Goal: Task Accomplishment & Management: Use online tool/utility

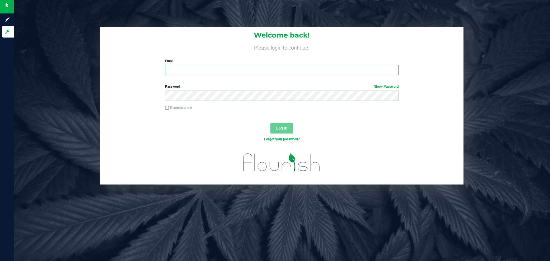
click at [273, 68] on input "Email" at bounding box center [282, 70] width 234 height 10
type input "[PERSON_NAME][EMAIL_ADDRESS][PERSON_NAME][DOMAIN_NAME]"
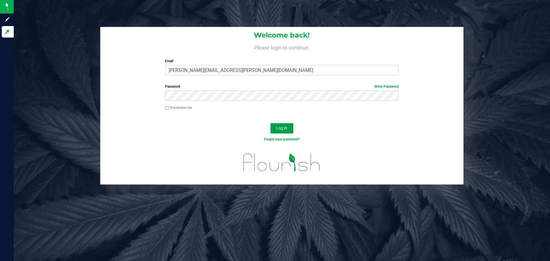
drag, startPoint x: 283, startPoint y: 128, endPoint x: 222, endPoint y: 134, distance: 61.3
click at [283, 129] on span "Log In" at bounding box center [281, 128] width 11 height 5
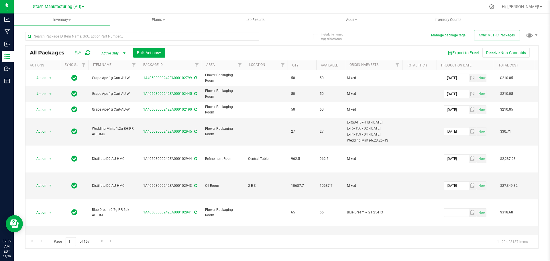
click at [269, 35] on div at bounding box center [153, 36] width 257 height 18
drag, startPoint x: 269, startPoint y: 34, endPoint x: 269, endPoint y: 31, distance: 2.9
click at [269, 34] on div at bounding box center [153, 36] width 257 height 18
click at [495, 7] on icon at bounding box center [491, 6] width 5 height 5
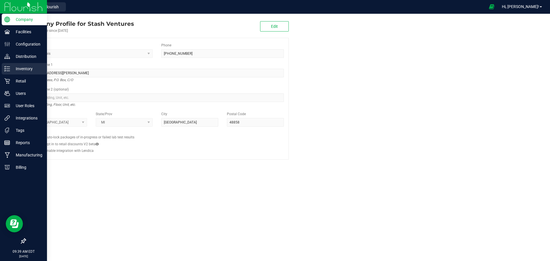
click at [18, 69] on p "Inventory" at bounding box center [27, 68] width 34 height 7
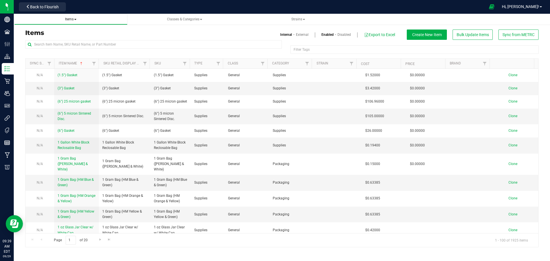
click at [74, 19] on span "Items" at bounding box center [70, 19] width 11 height 4
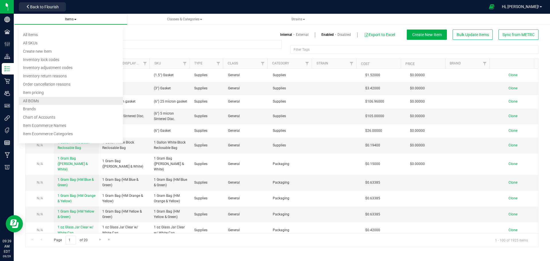
click at [35, 102] on span "All BOMs" at bounding box center [31, 101] width 16 height 5
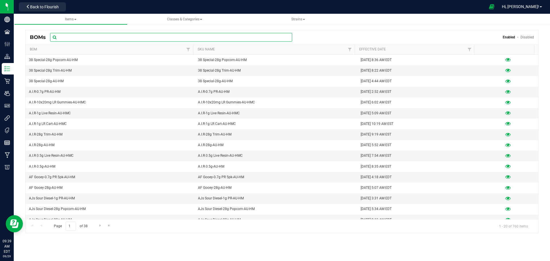
click at [79, 36] on input "text" at bounding box center [171, 37] width 242 height 9
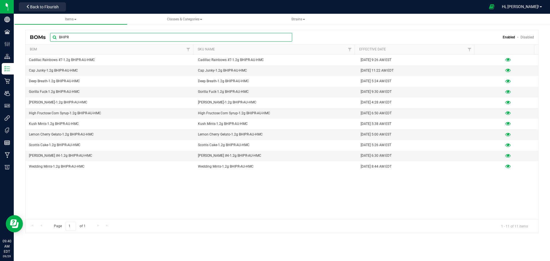
type input "BHIPR"
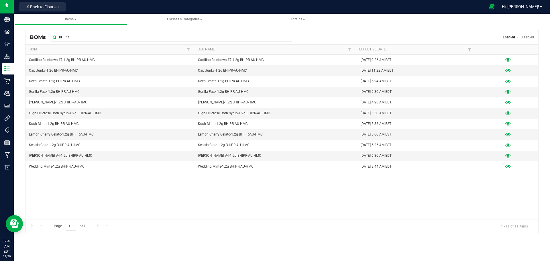
click at [125, 185] on div "Cadillac Rainbows #7-1.2g BHIPR-AU-HMC Cadillac Rainbows #7-1.2g BHIPR-AU-HMC […" at bounding box center [282, 137] width 513 height 165
click at [80, 186] on div "Cadillac Rainbows #7-1.2g BHIPR-AU-HMC Cadillac Rainbows #7-1.2g BHIPR-AU-HMC […" at bounding box center [282, 137] width 513 height 165
click at [266, 203] on div "Cadillac Rainbows #7-1.2g BHIPR-AU-HMC Cadillac Rainbows #7-1.2g BHIPR-AU-HMC […" at bounding box center [282, 137] width 513 height 165
click at [506, 72] on icon at bounding box center [508, 71] width 5 height 4
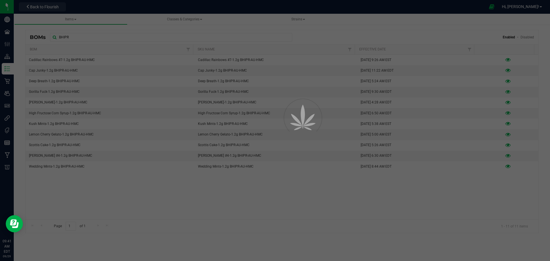
select select "833"
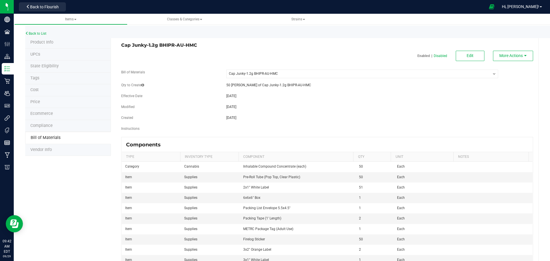
click at [293, 110] on div "Modified [DATE]" at bounding box center [327, 107] width 421 height 7
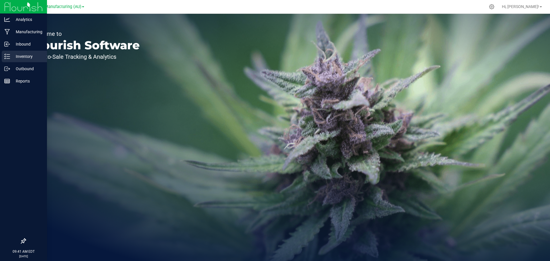
click at [14, 57] on p "Inventory" at bounding box center [27, 56] width 34 height 7
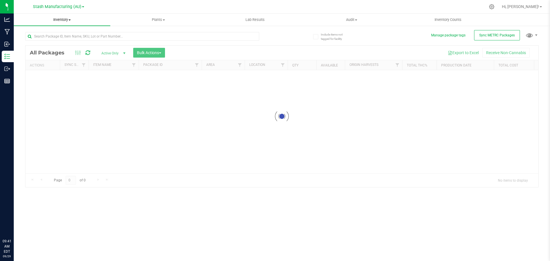
click at [58, 17] on span "Inventory" at bounding box center [62, 19] width 97 height 5
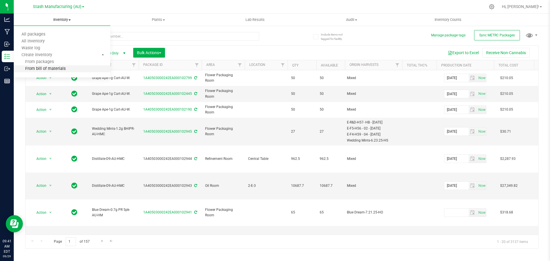
click at [37, 70] on span "From bill of materials" at bounding box center [40, 69] width 52 height 5
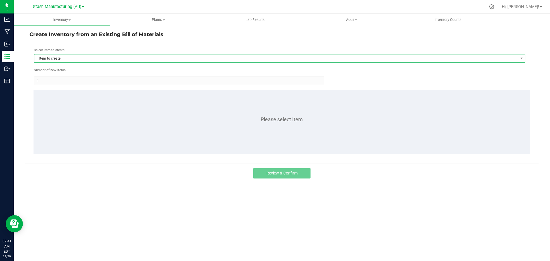
click at [97, 59] on span "Item to create" at bounding box center [276, 58] width 484 height 8
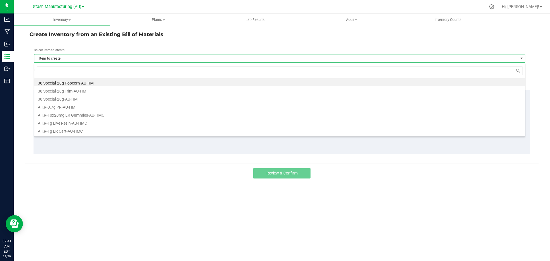
scroll to position [9, 492]
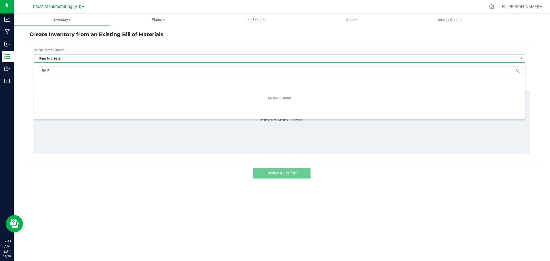
type input "BHIPR"
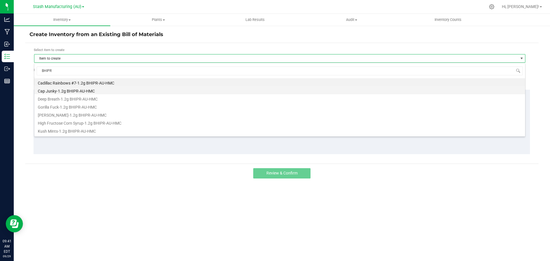
click at [72, 90] on li "Cap Junky-1.2g BHIPR-AU-HMC" at bounding box center [279, 90] width 491 height 8
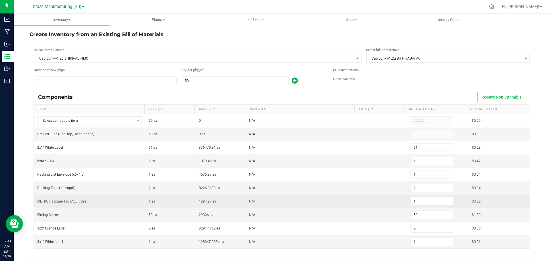
scroll to position [29, 0]
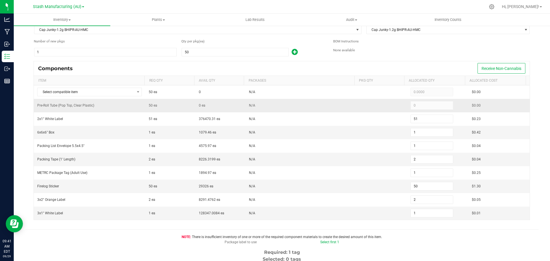
click at [154, 104] on span "50 ea" at bounding box center [153, 106] width 9 height 4
click at [234, 103] on td "0 ea" at bounding box center [221, 105] width 50 height 13
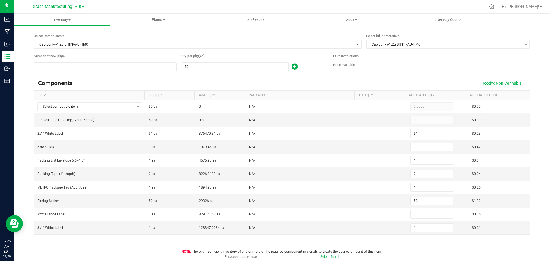
scroll to position [0, 0]
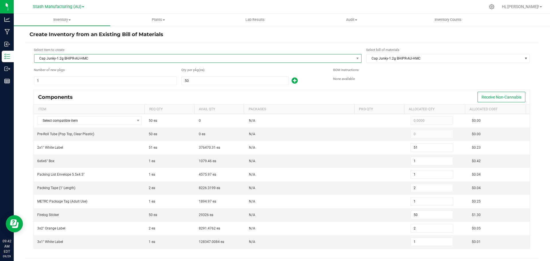
click at [81, 57] on span "Cap Junky-1.2g BHIPR-AU-HMC" at bounding box center [194, 58] width 320 height 8
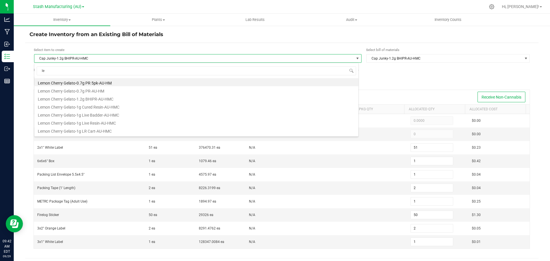
type input "l"
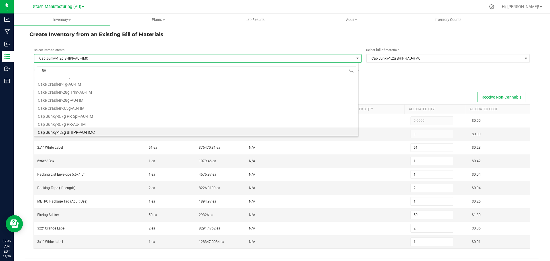
scroll to position [8, 0]
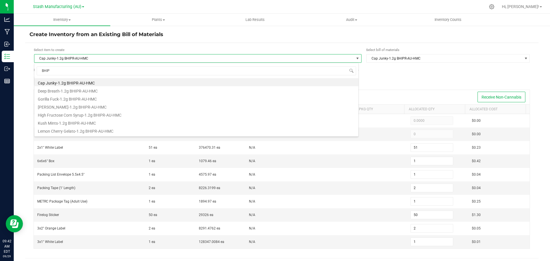
type input "BHIPR"
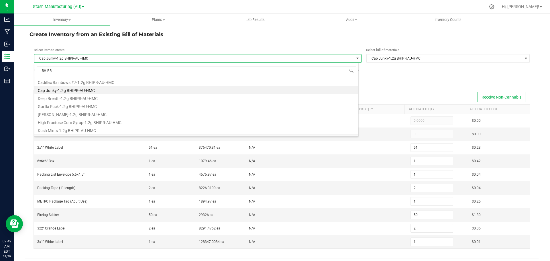
scroll to position [0, 0]
click at [28, 86] on div "Select item to create Cap Junky-1.2g BHIPR-AU-HMC Select bill of materials Cap …" at bounding box center [282, 212] width 514 height 339
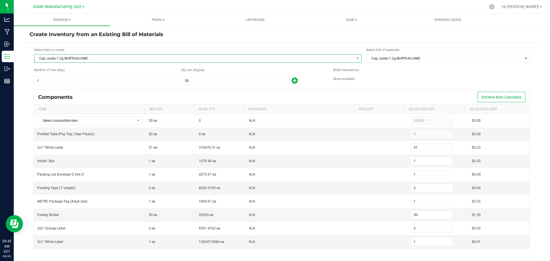
click at [93, 58] on span "Cap Junky-1.2g BHIPR-AU-HMC" at bounding box center [194, 58] width 320 height 8
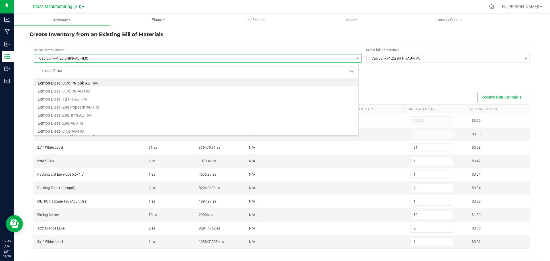
type input "Lemon Diesel"
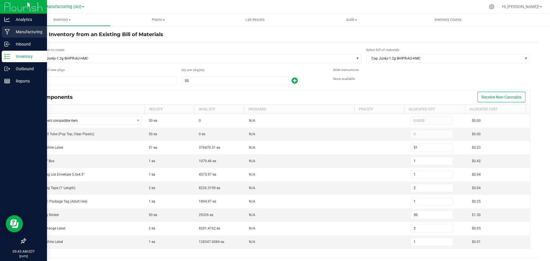
click at [20, 32] on p "Manufacturing" at bounding box center [27, 31] width 34 height 7
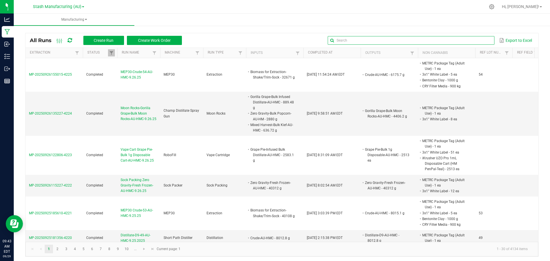
click at [477, 40] on input "text" at bounding box center [411, 40] width 167 height 9
type input "Lemon Die"
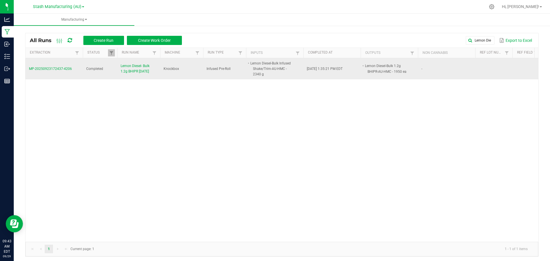
click at [134, 66] on span "Lemon Diesel- Bulk 1.2g BHIPR 9.23.25" at bounding box center [139, 68] width 36 height 11
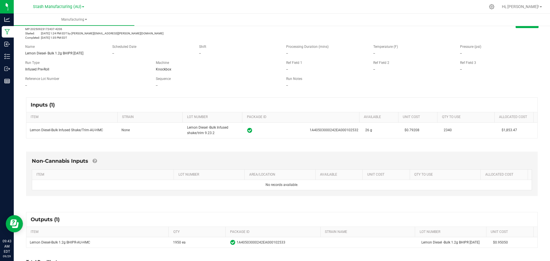
scroll to position [61, 0]
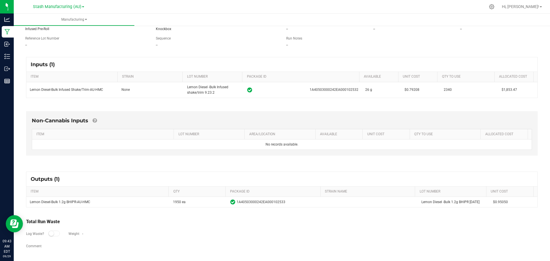
click at [77, 157] on div "Non-Cannabis Inputs ITEM LOT NUMBER AREA/LOCATION AVAILABLE Unit Cost QTY TO US…" at bounding box center [282, 134] width 522 height 63
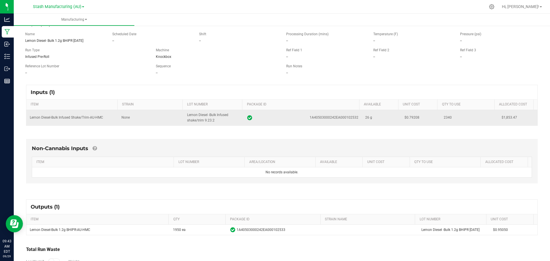
scroll to position [0, 0]
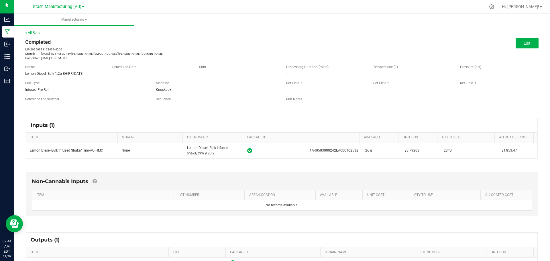
click at [189, 167] on div "Non-Cannabis Inputs ITEM LOT NUMBER AREA/LOCATION AVAILABLE Unit Cost QTY TO US…" at bounding box center [282, 195] width 522 height 63
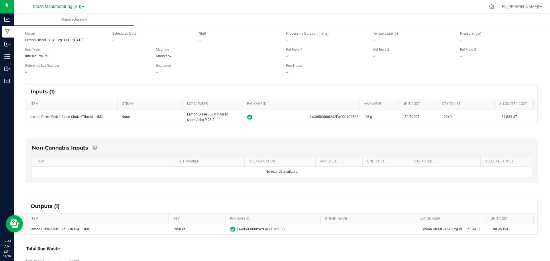
scroll to position [61, 0]
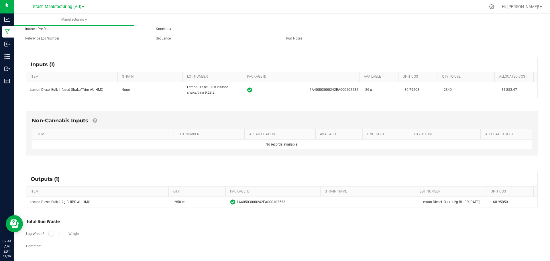
click at [146, 211] on div "Outputs (1) ITEM QTY PACKAGE ID STRAIN NAME LOT NUMBER Unit Cost Lemon Diesel-B…" at bounding box center [282, 190] width 522 height 46
click at [202, 212] on div "Outputs (1) ITEM QTY PACKAGE ID STRAIN NAME LOT NUMBER Unit Cost Lemon Diesel-B…" at bounding box center [282, 190] width 522 height 46
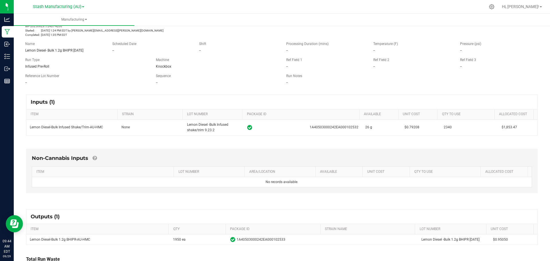
scroll to position [0, 0]
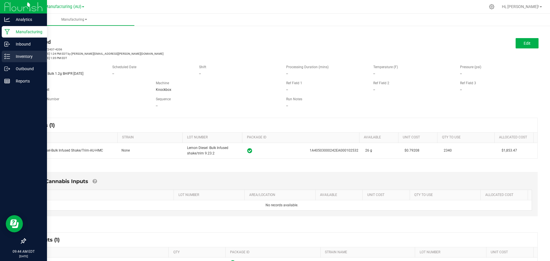
click at [24, 56] on p "Inventory" at bounding box center [27, 56] width 34 height 7
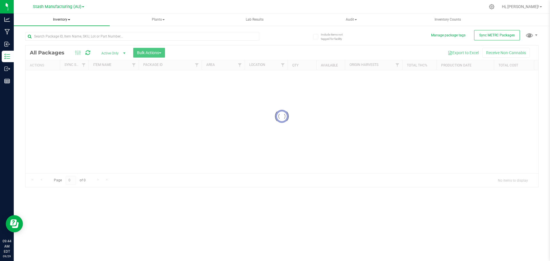
click at [54, 22] on span "Inventory" at bounding box center [62, 20] width 96 height 12
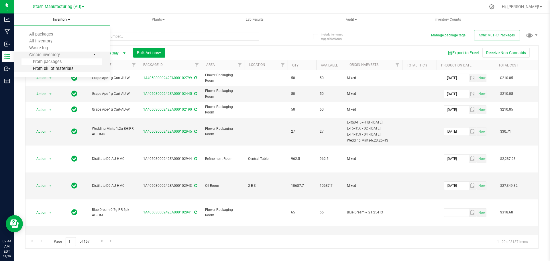
click at [51, 68] on span "From bill of materials" at bounding box center [48, 68] width 52 height 5
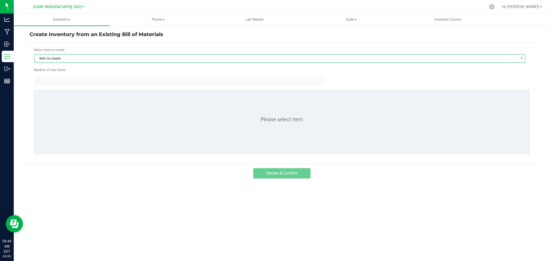
click at [88, 60] on span "Item to create" at bounding box center [276, 58] width 484 height 8
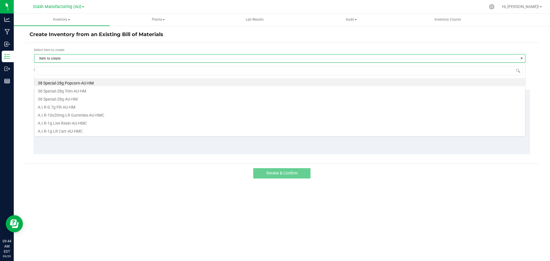
scroll to position [9, 492]
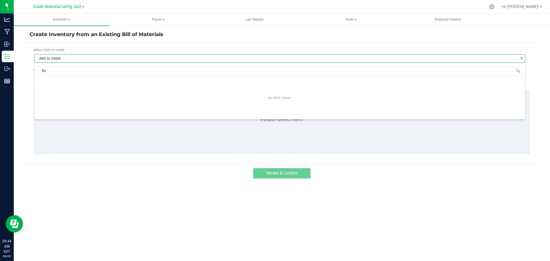
type input "B"
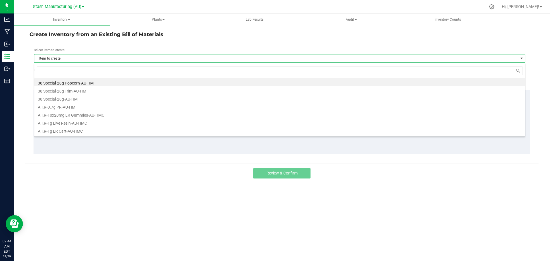
click at [93, 172] on div "Review & Confirm" at bounding box center [282, 173] width 514 height 19
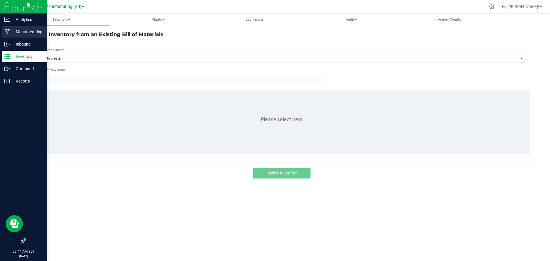
click at [18, 33] on p "Manufacturing" at bounding box center [27, 31] width 34 height 7
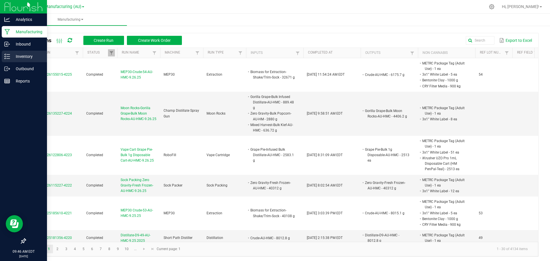
click at [9, 54] on icon at bounding box center [7, 57] width 6 height 6
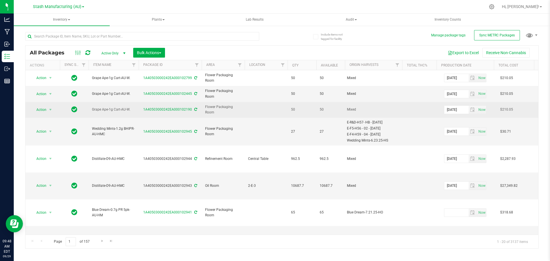
drag, startPoint x: 302, startPoint y: 99, endPoint x: 302, endPoint y: 103, distance: 3.4
click at [302, 99] on td "50" at bounding box center [302, 94] width 29 height 16
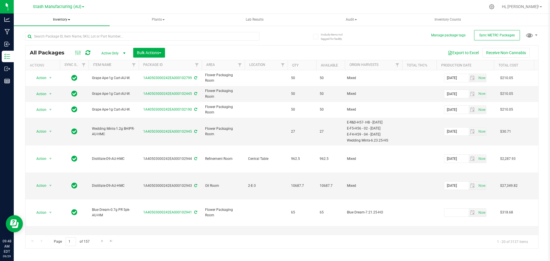
click at [60, 22] on span "Inventory" at bounding box center [62, 20] width 96 height 12
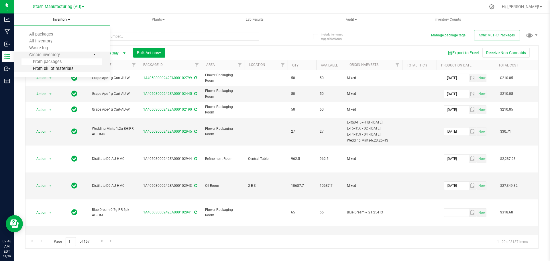
click at [48, 72] on li "From bill of materials" at bounding box center [62, 68] width 81 height 7
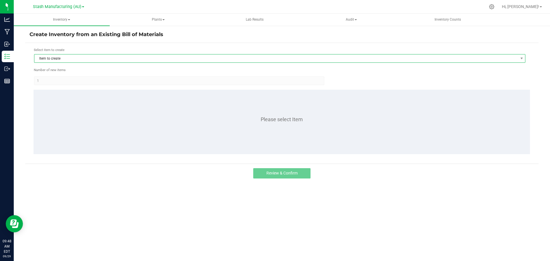
click at [63, 62] on span "Item to create" at bounding box center [276, 58] width 484 height 8
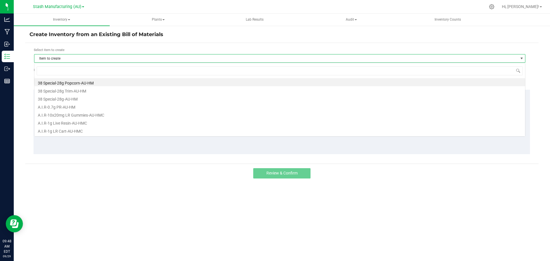
scroll to position [9, 492]
type input "BHIPR"
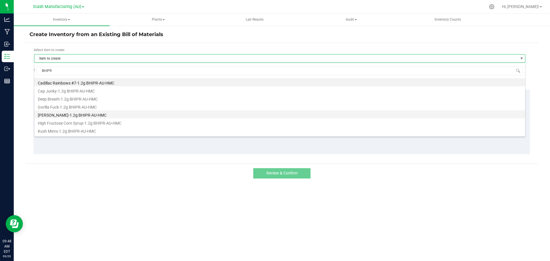
scroll to position [31, 0]
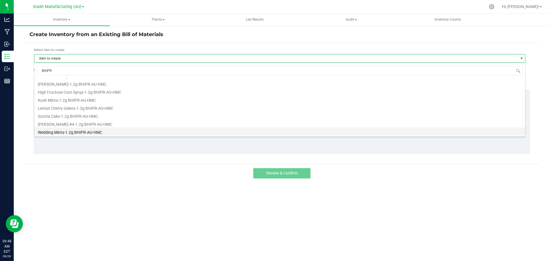
click at [65, 130] on li "Wedding Mints-1.2g BHIPR-AU-HMC" at bounding box center [279, 132] width 491 height 8
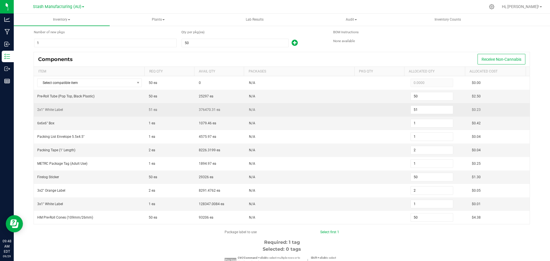
scroll to position [29, 0]
